Goal: Task Accomplishment & Management: Manage account settings

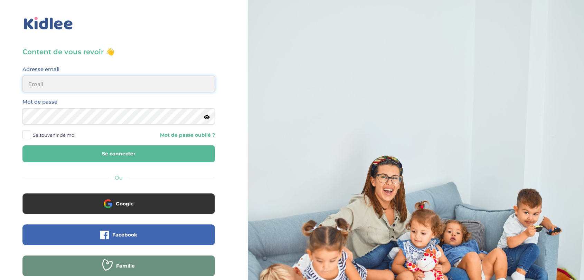
type input "[EMAIL_ADDRESS][DOMAIN_NAME]"
click at [128, 149] on button "Se connecter" at bounding box center [118, 154] width 193 height 17
